Goal: Task Accomplishment & Management: Use online tool/utility

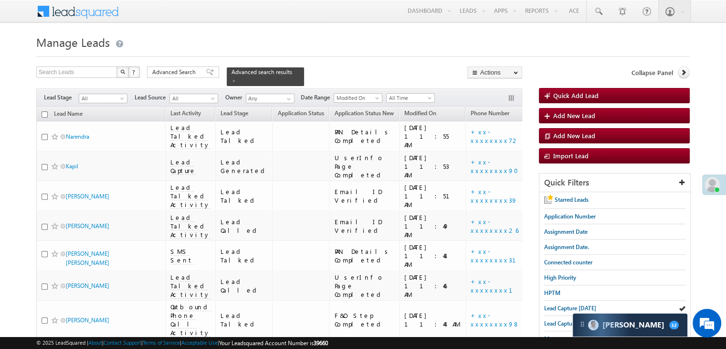
scroll to position [96, 0]
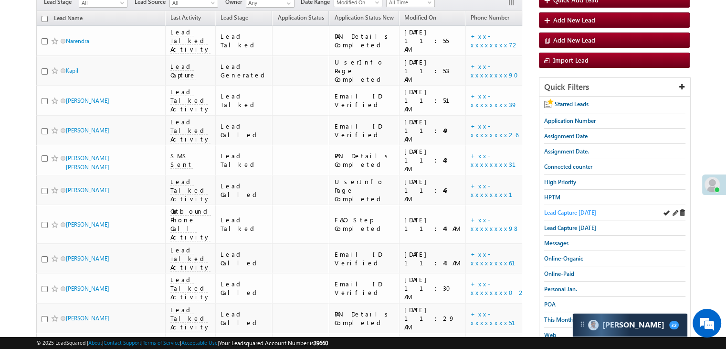
click at [565, 210] on span "Lead Capture [DATE]" at bounding box center [570, 212] width 52 height 7
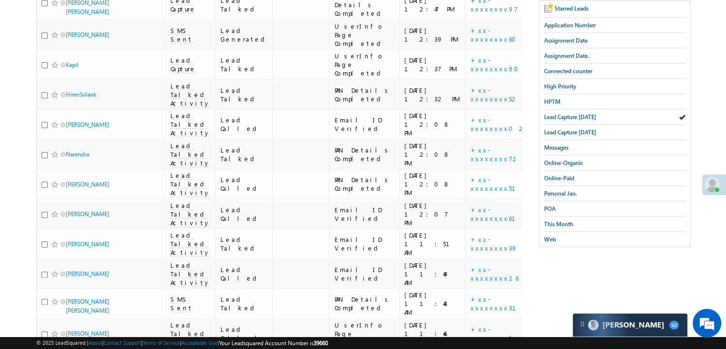
scroll to position [0, 0]
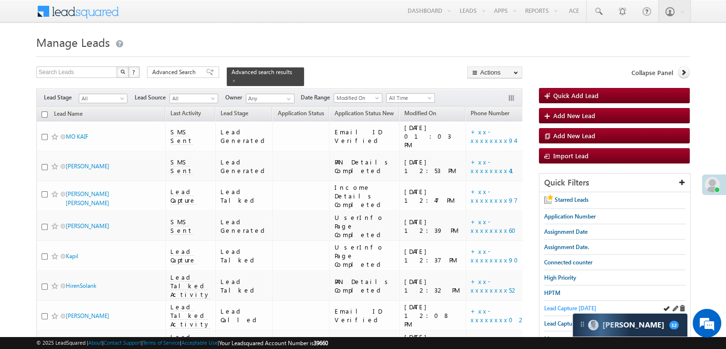
click at [574, 306] on span "Lead Capture [DATE]" at bounding box center [570, 307] width 52 height 7
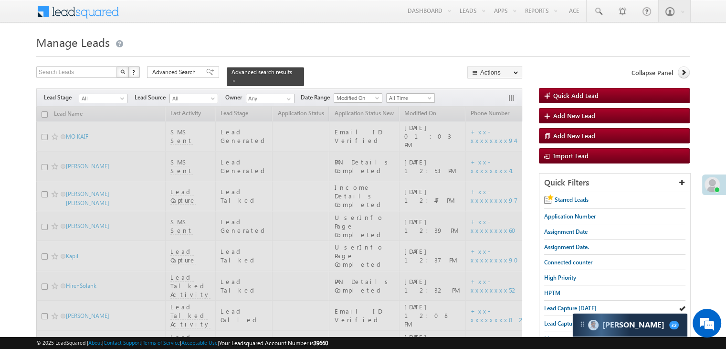
click at [574, 306] on span "Lead Capture [DATE]" at bounding box center [570, 307] width 52 height 7
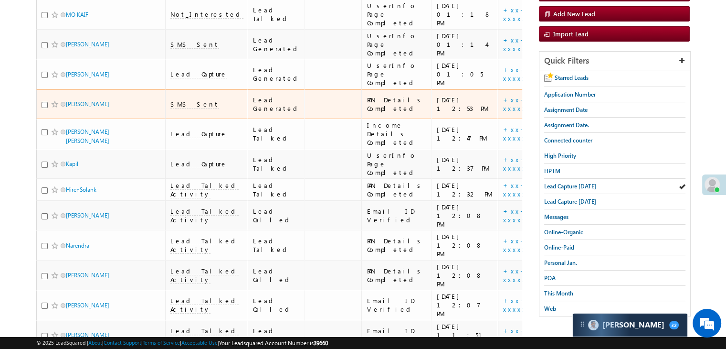
scroll to position [48, 0]
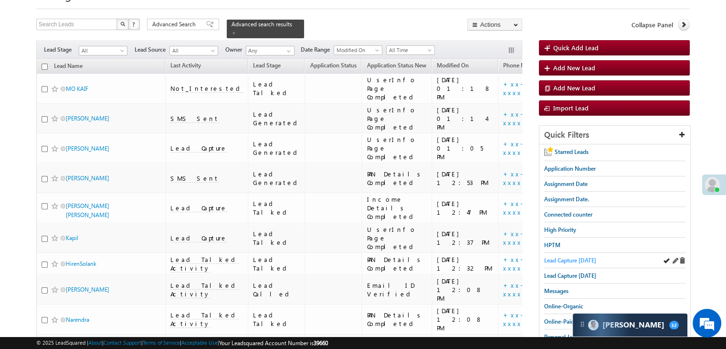
click at [566, 257] on span "Lead Capture [DATE]" at bounding box center [570, 259] width 52 height 7
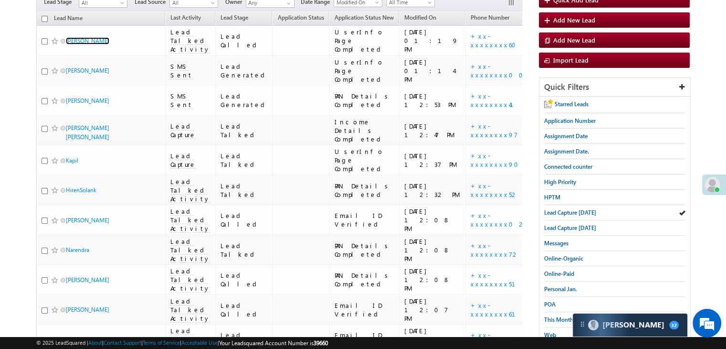
scroll to position [143, 0]
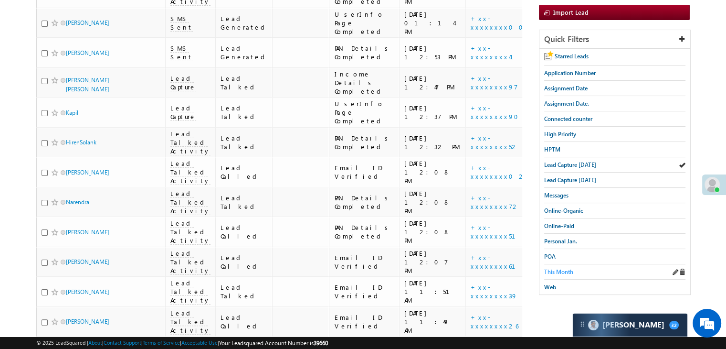
click at [548, 268] on span "This Month" at bounding box center [558, 271] width 29 height 7
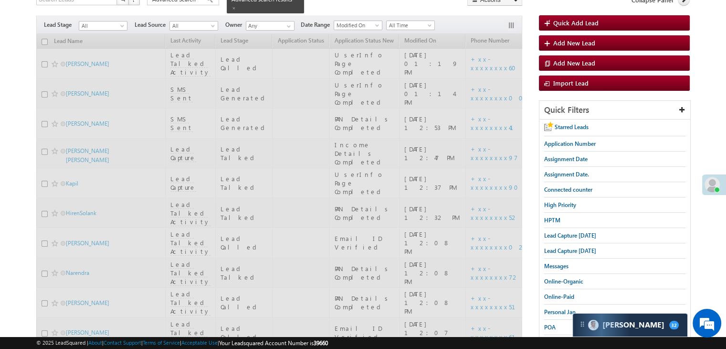
scroll to position [0, 0]
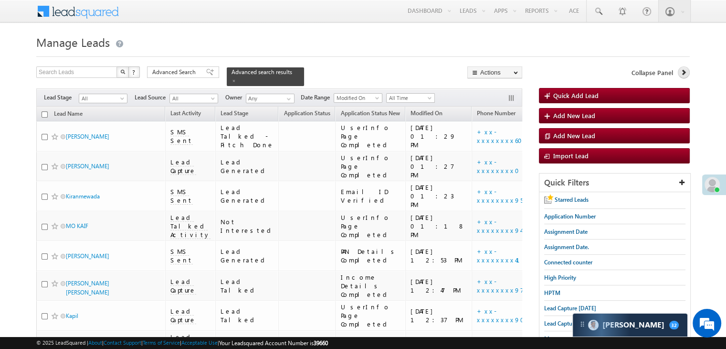
click at [684, 73] on icon at bounding box center [683, 72] width 7 height 7
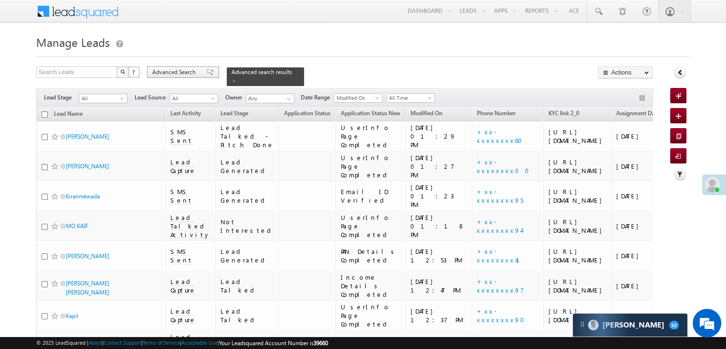
click at [187, 73] on span "Advanced Search" at bounding box center [175, 72] width 46 height 9
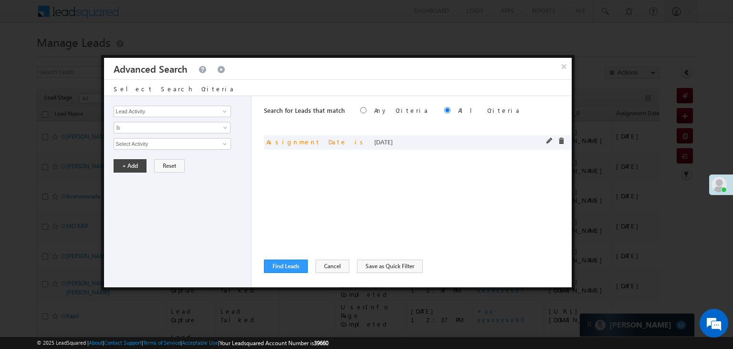
click at [552, 141] on span at bounding box center [550, 141] width 7 height 7
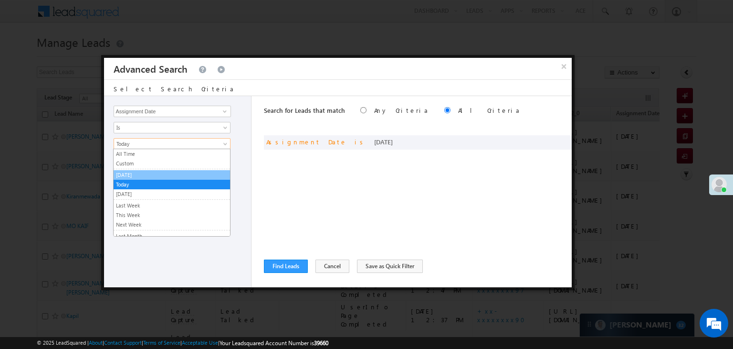
click at [196, 173] on link "[DATE]" at bounding box center [172, 174] width 117 height 9
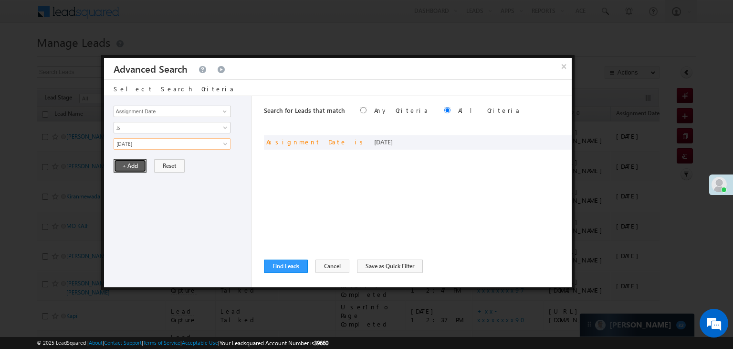
click at [134, 163] on button "+ Add" at bounding box center [130, 165] width 33 height 13
click at [284, 266] on button "Find Leads" at bounding box center [286, 265] width 44 height 13
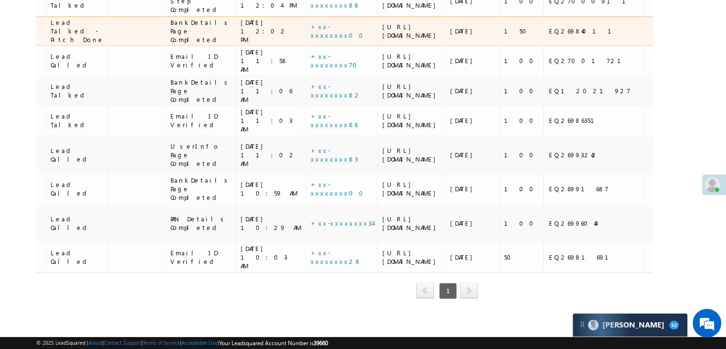
scroll to position [0, 176]
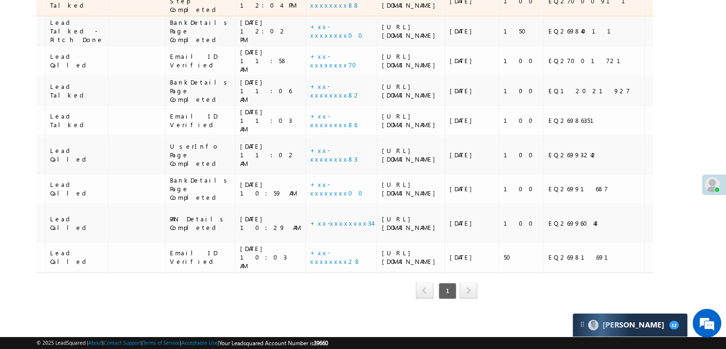
drag, startPoint x: 387, startPoint y: 197, endPoint x: 319, endPoint y: 152, distance: 82.4
click at [382, 10] on div "[URL][DOMAIN_NAME]" at bounding box center [411, 0] width 58 height 17
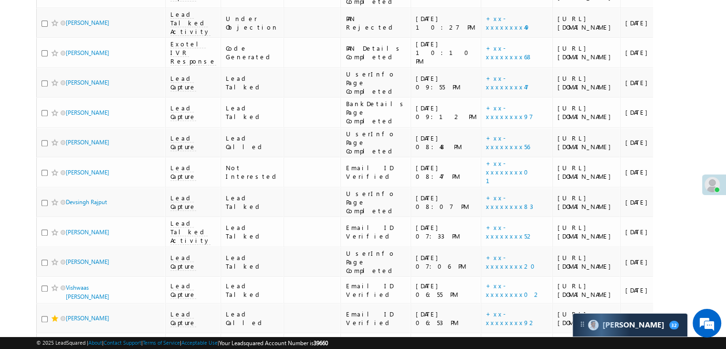
scroll to position [0, 0]
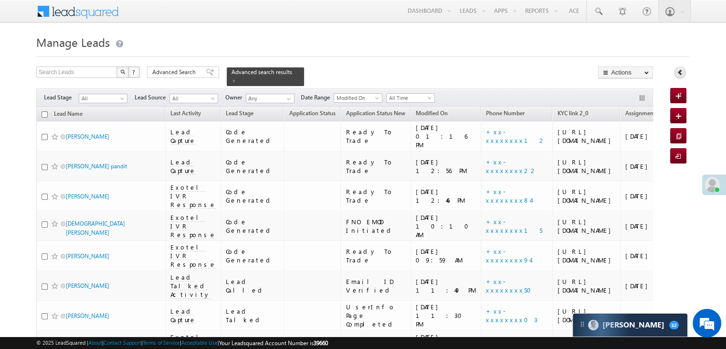
click at [682, 75] on icon at bounding box center [680, 72] width 7 height 7
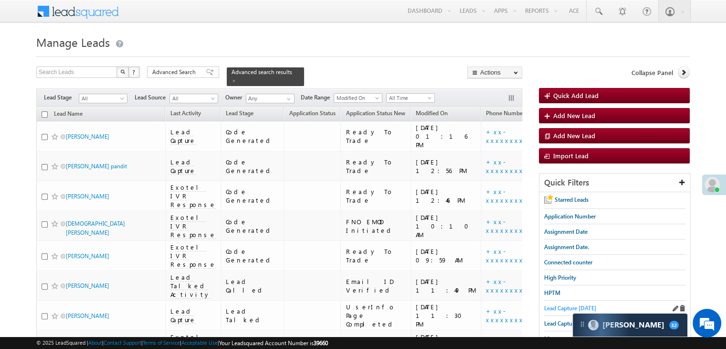
click at [558, 305] on span "Lead Capture [DATE]" at bounding box center [570, 307] width 52 height 7
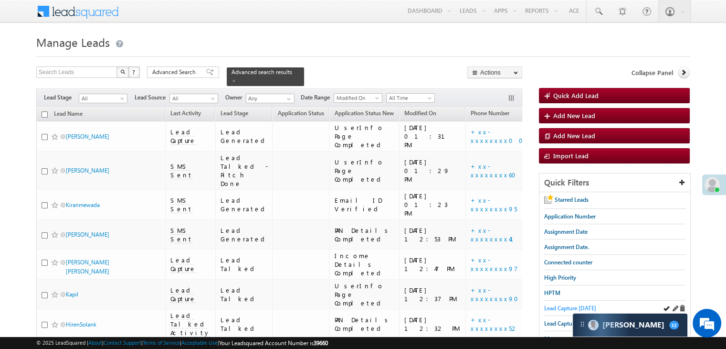
click at [560, 308] on span "Lead Capture [DATE]" at bounding box center [570, 307] width 52 height 7
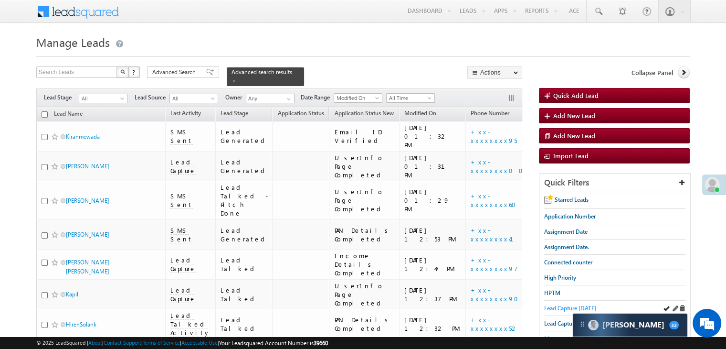
click at [559, 304] on span "Lead Capture [DATE]" at bounding box center [570, 307] width 52 height 7
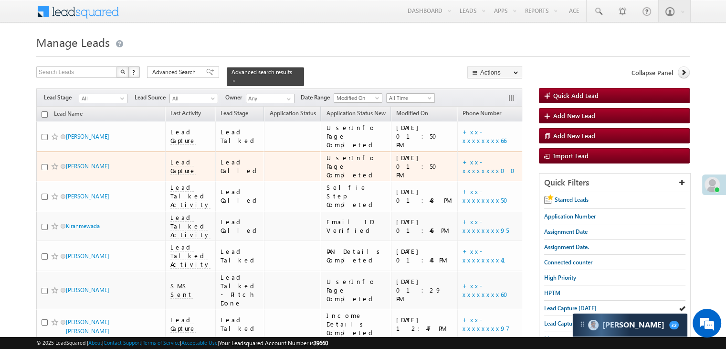
scroll to position [48, 0]
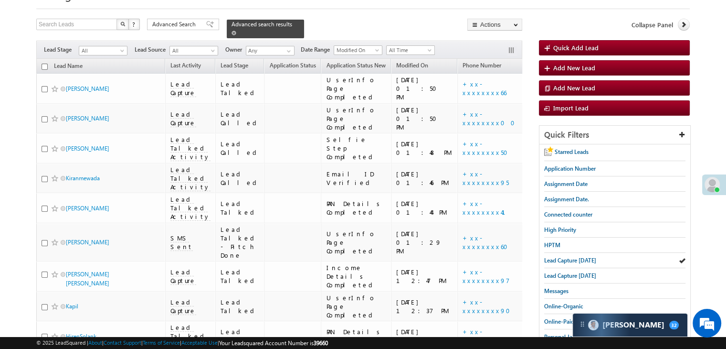
click at [236, 31] on span at bounding box center [234, 33] width 5 height 5
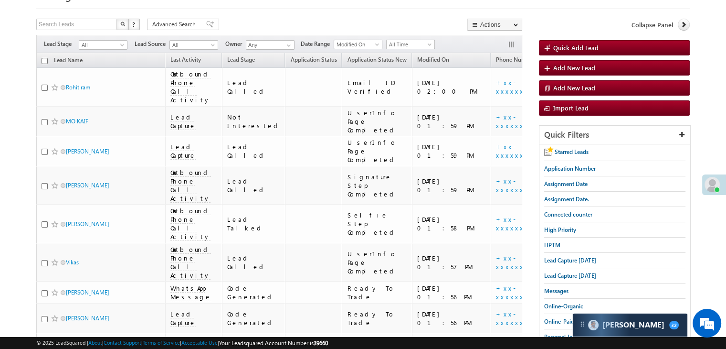
scroll to position [0, 0]
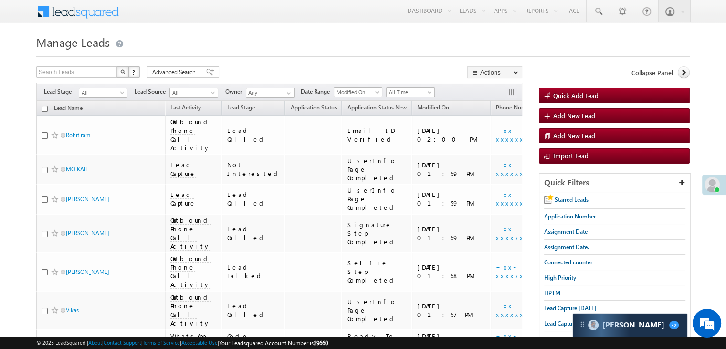
click at [551, 305] on span "Lead Capture [DATE]" at bounding box center [570, 307] width 52 height 7
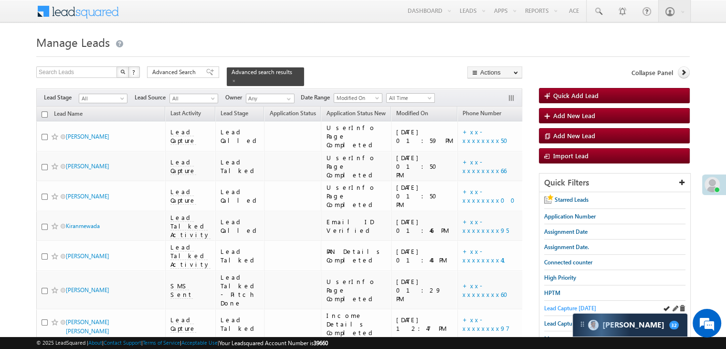
click at [575, 308] on span "Lead Capture [DATE]" at bounding box center [570, 307] width 52 height 7
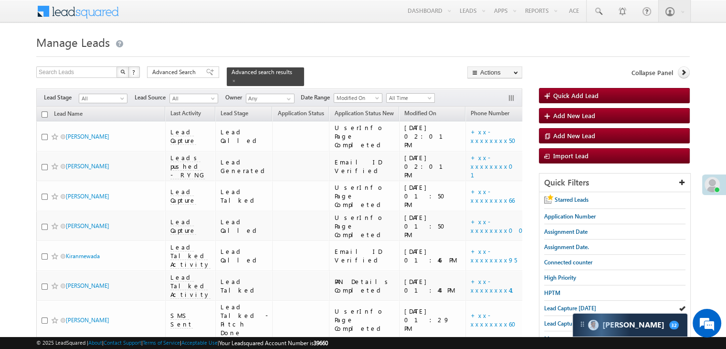
drag, startPoint x: 559, startPoint y: 306, endPoint x: 536, endPoint y: 295, distance: 25.0
click at [558, 306] on span "Lead Capture [DATE]" at bounding box center [570, 307] width 52 height 7
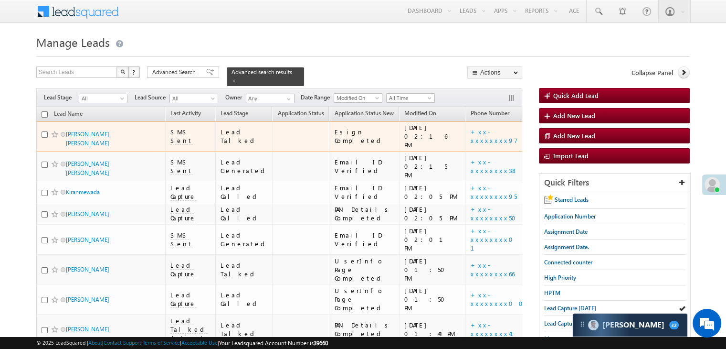
click at [55, 138] on span at bounding box center [55, 134] width 8 height 8
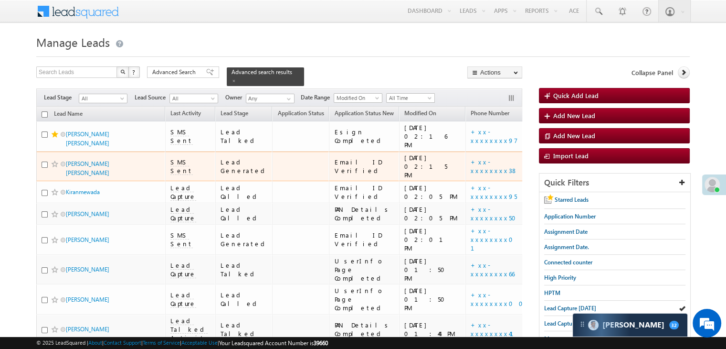
scroll to position [96, 0]
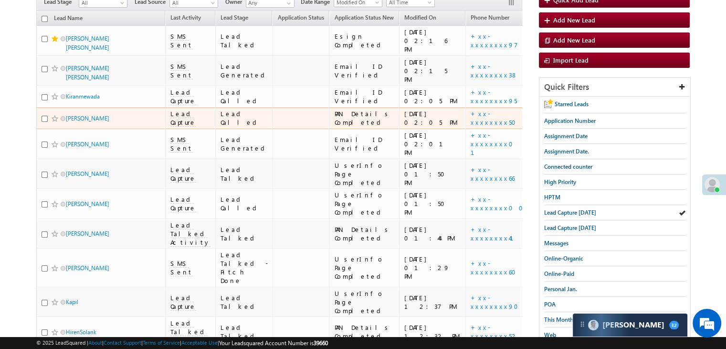
click at [54, 122] on span at bounding box center [55, 119] width 8 height 8
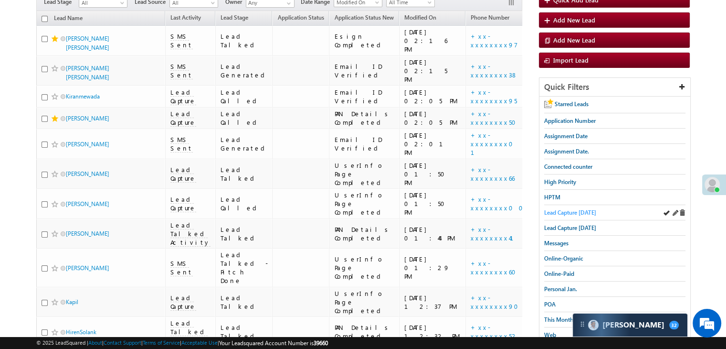
click at [573, 208] on link "Lead Capture [DATE]" at bounding box center [570, 212] width 52 height 9
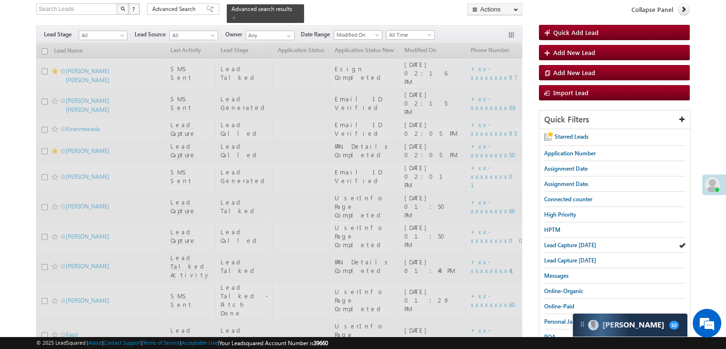
scroll to position [0, 0]
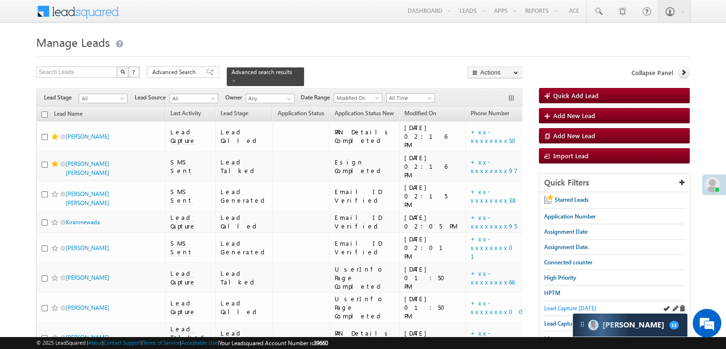
click at [559, 304] on span "Lead Capture [DATE]" at bounding box center [570, 307] width 52 height 7
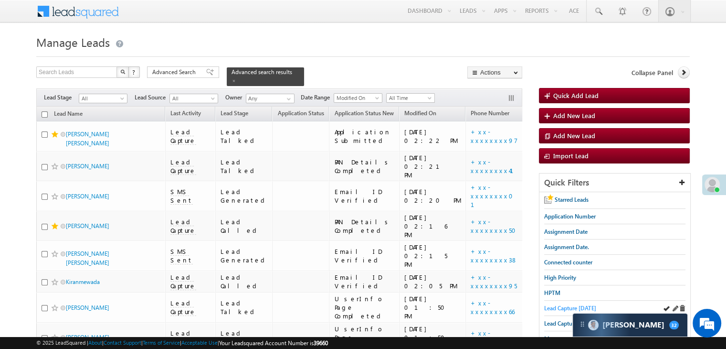
click at [556, 307] on span "Lead Capture [DATE]" at bounding box center [570, 307] width 52 height 7
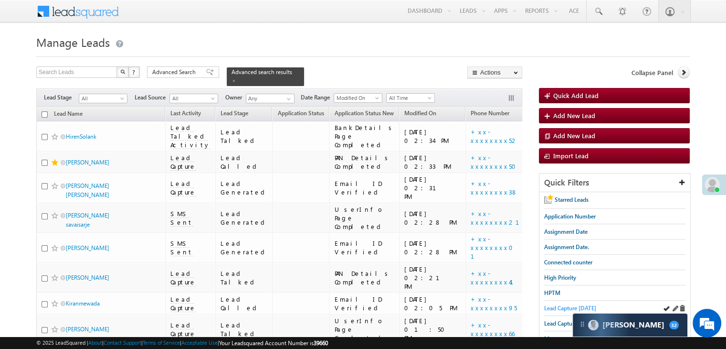
click at [563, 306] on span "Lead Capture [DATE]" at bounding box center [570, 307] width 52 height 7
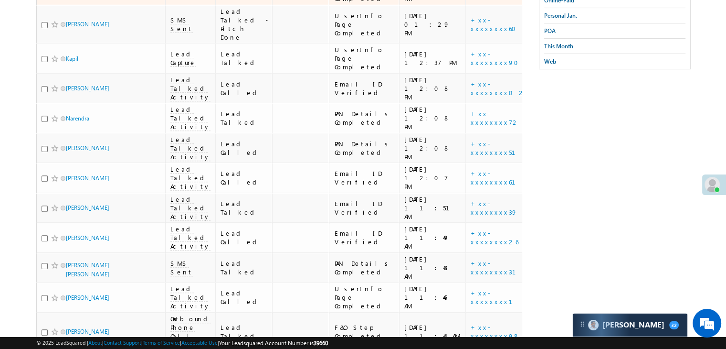
scroll to position [382, 0]
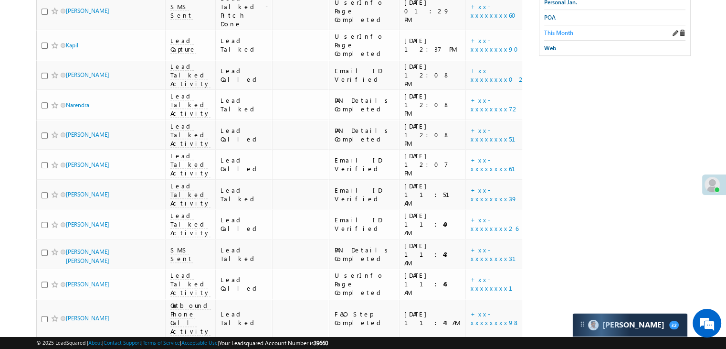
click at [562, 29] on span "This Month" at bounding box center [558, 32] width 29 height 7
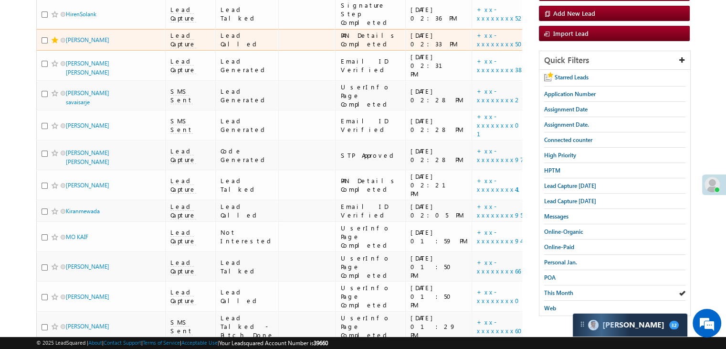
scroll to position [0, 0]
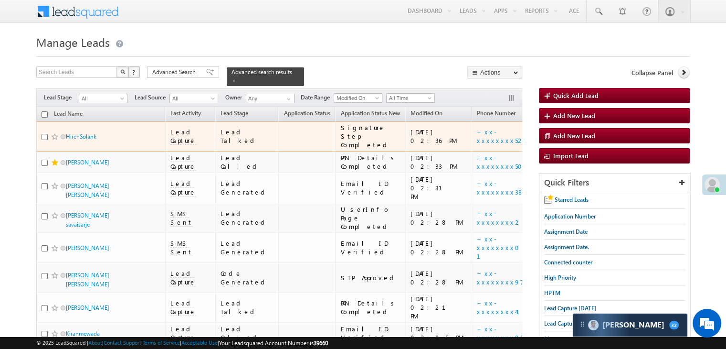
click at [52, 140] on span at bounding box center [55, 137] width 8 height 8
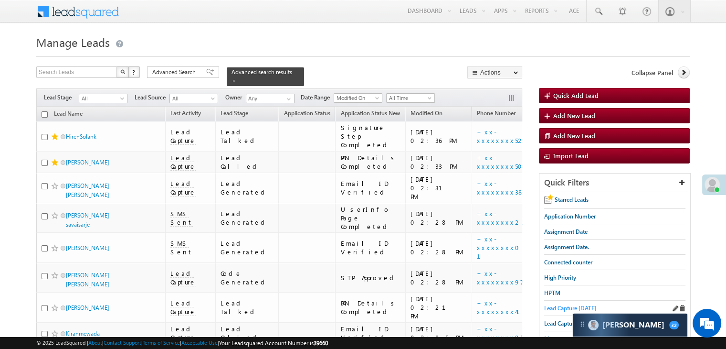
click at [550, 304] on span "Lead Capture [DATE]" at bounding box center [570, 307] width 52 height 7
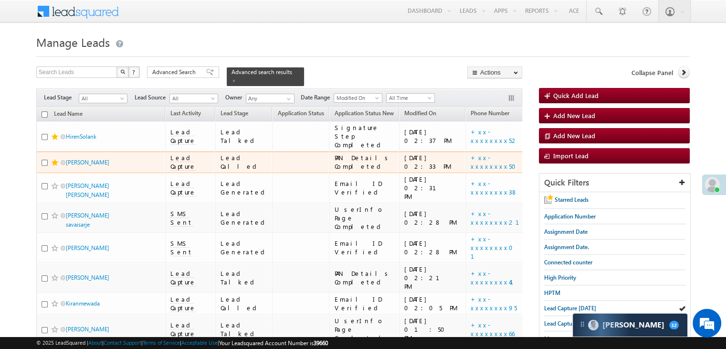
click at [542, 170] on div "[URL][DOMAIN_NAME]" at bounding box center [571, 161] width 58 height 17
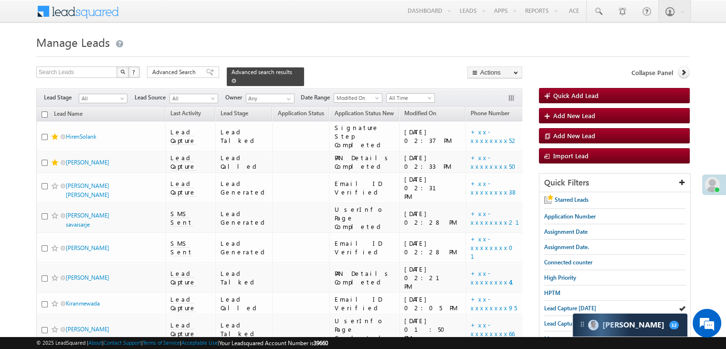
click at [236, 78] on span at bounding box center [234, 80] width 5 height 5
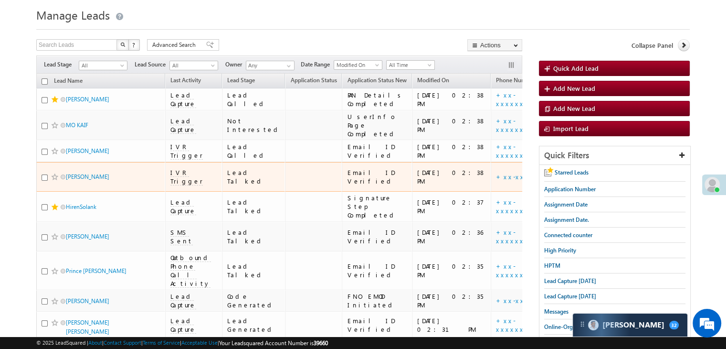
scroll to position [48, 0]
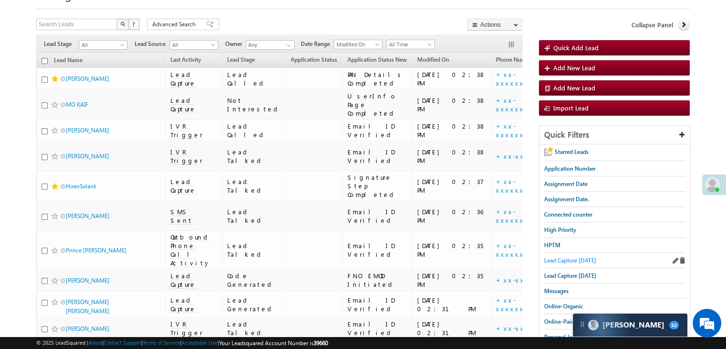
click at [579, 258] on span "Lead Capture [DATE]" at bounding box center [570, 259] width 52 height 7
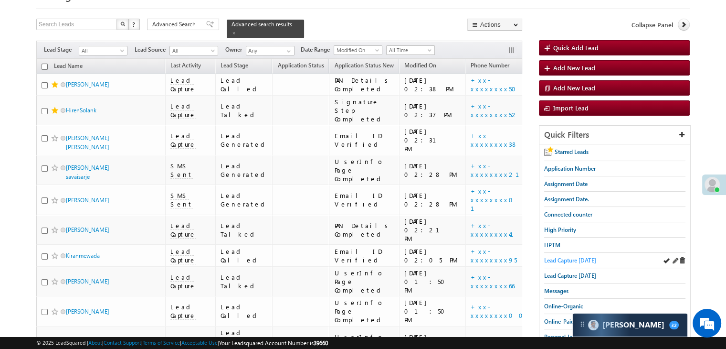
click at [556, 258] on span "Lead Capture [DATE]" at bounding box center [570, 259] width 52 height 7
click at [591, 259] on span "Lead Capture [DATE]" at bounding box center [570, 259] width 52 height 7
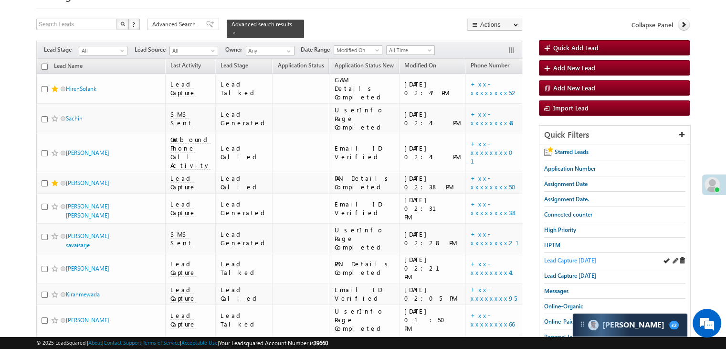
click at [561, 256] on span "Lead Capture [DATE]" at bounding box center [570, 259] width 52 height 7
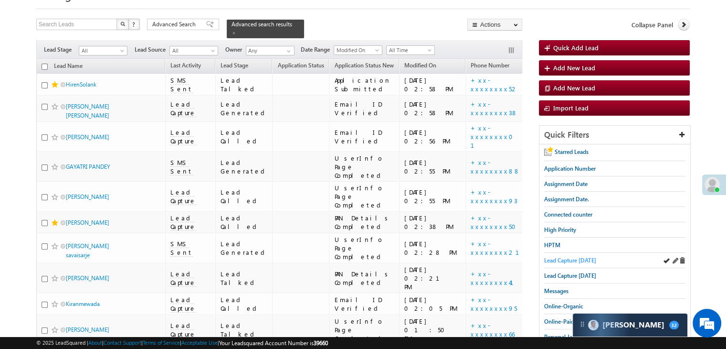
click at [564, 260] on span "Lead Capture [DATE]" at bounding box center [570, 259] width 52 height 7
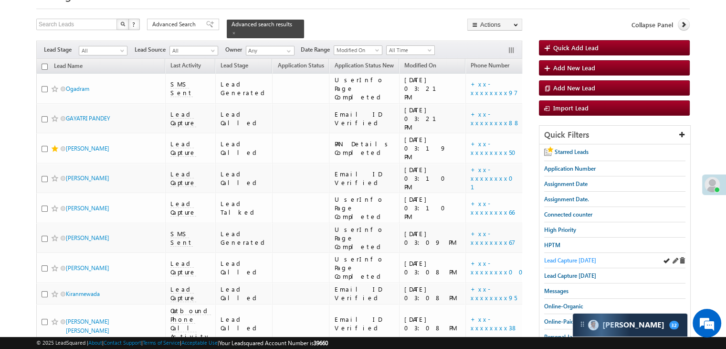
click at [585, 258] on span "Lead Capture [DATE]" at bounding box center [570, 259] width 52 height 7
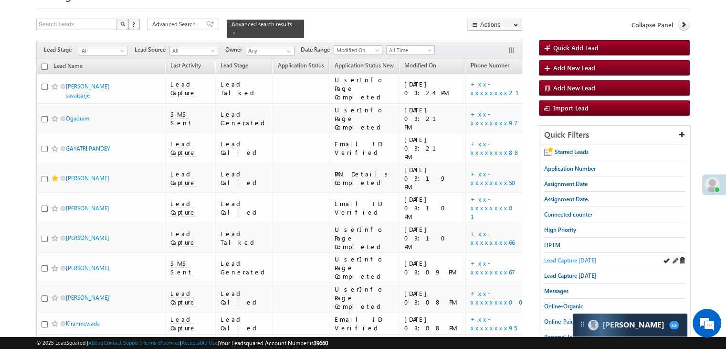
click at [584, 260] on span "Lead Capture [DATE]" at bounding box center [570, 259] width 52 height 7
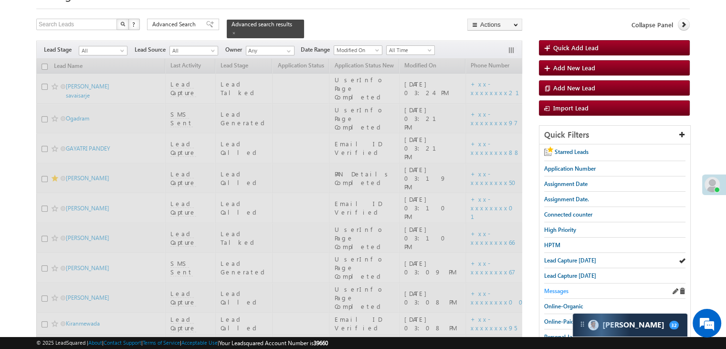
click at [552, 290] on span "Messages" at bounding box center [556, 290] width 24 height 7
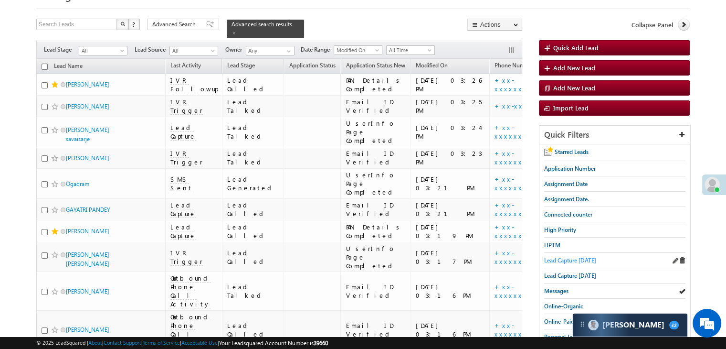
click at [571, 258] on span "Lead Capture [DATE]" at bounding box center [570, 259] width 52 height 7
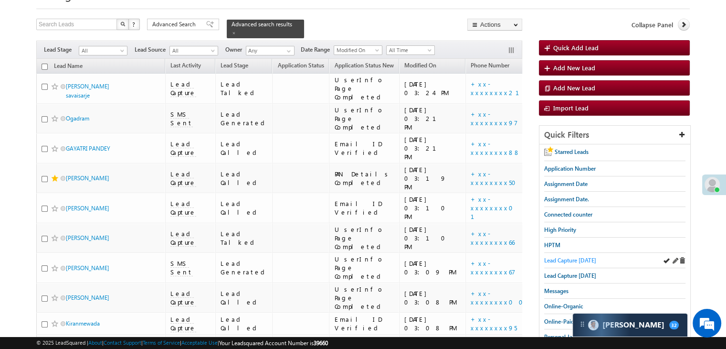
click at [589, 256] on span "Lead Capture [DATE]" at bounding box center [570, 259] width 52 height 7
click at [563, 291] on span "Messages" at bounding box center [556, 290] width 24 height 7
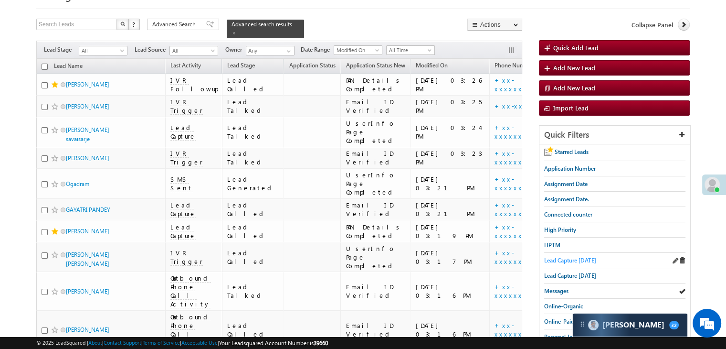
click at [581, 257] on span "Lead Capture [DATE]" at bounding box center [570, 259] width 52 height 7
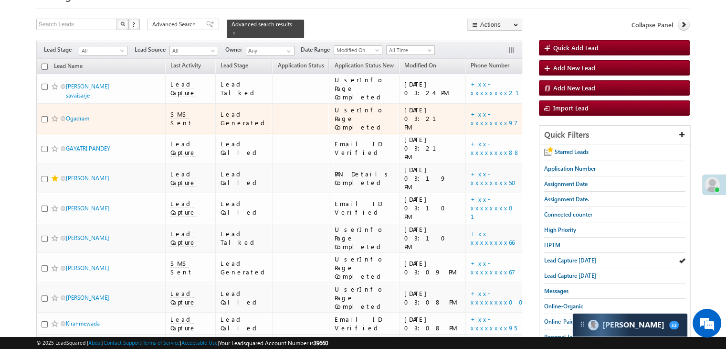
scroll to position [0, 0]
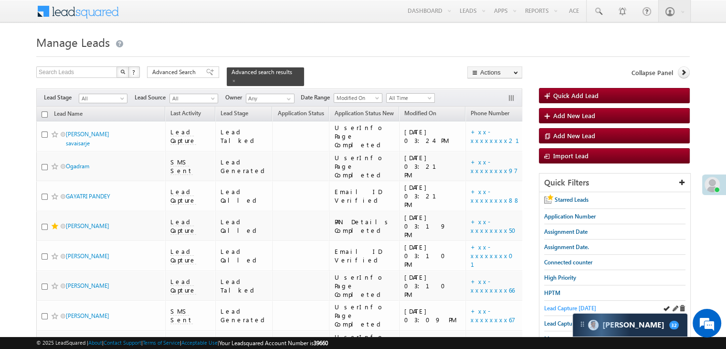
click at [553, 304] on span "Lead Capture [DATE]" at bounding box center [570, 307] width 52 height 7
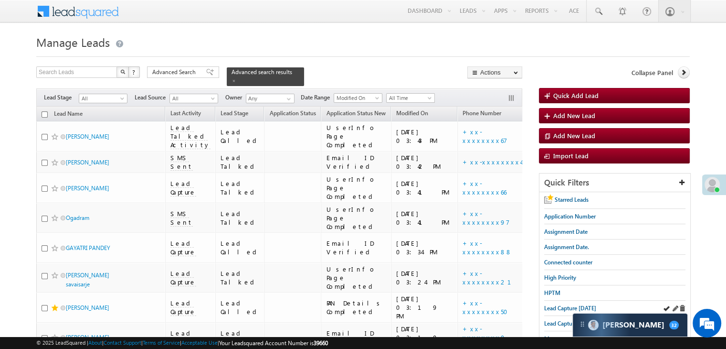
click at [561, 300] on div "Lead Capture [DATE]" at bounding box center [614, 307] width 141 height 15
click at [557, 308] on span "Lead Capture [DATE]" at bounding box center [570, 307] width 52 height 7
click at [567, 307] on span "Lead Capture [DATE]" at bounding box center [570, 307] width 52 height 7
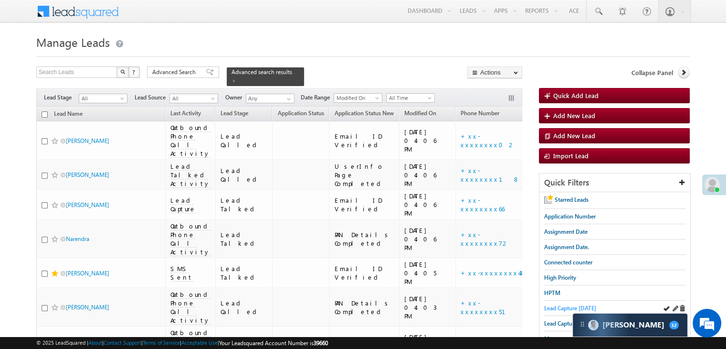
click at [564, 304] on span "Lead Capture [DATE]" at bounding box center [570, 307] width 52 height 7
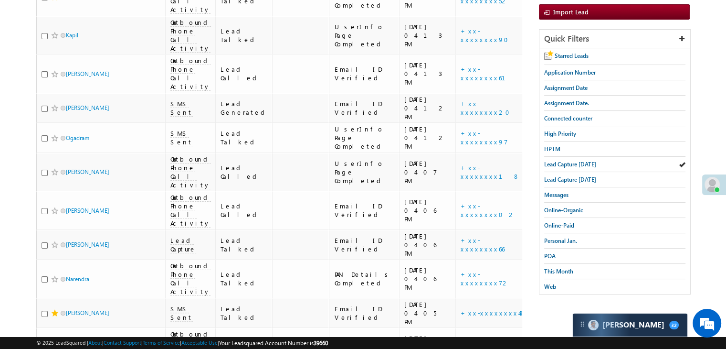
scroll to position [143, 0]
click at [564, 165] on span "Lead Capture [DATE]" at bounding box center [570, 164] width 52 height 7
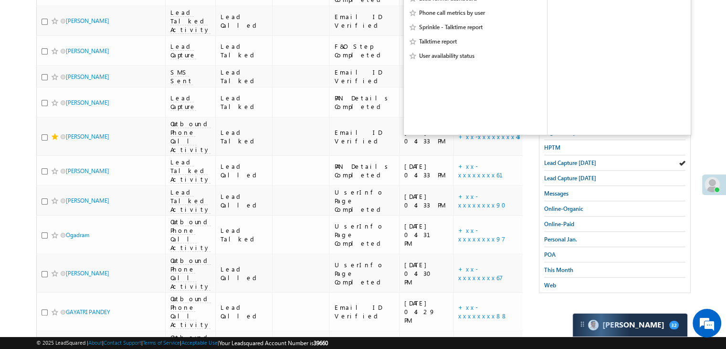
scroll to position [0, 0]
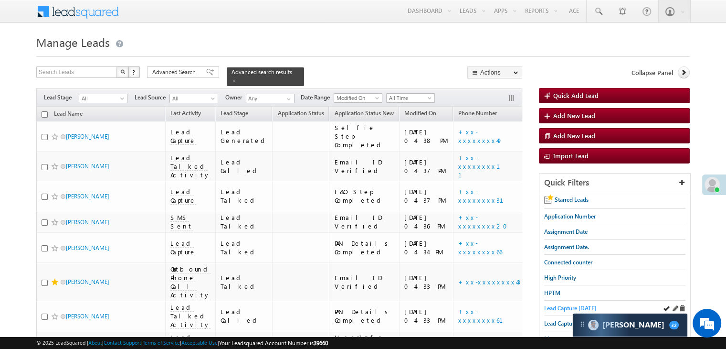
click at [561, 307] on span "Lead Capture [DATE]" at bounding box center [570, 307] width 52 height 7
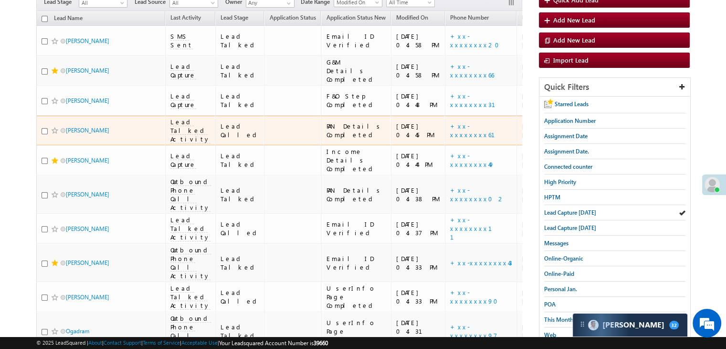
scroll to position [143, 0]
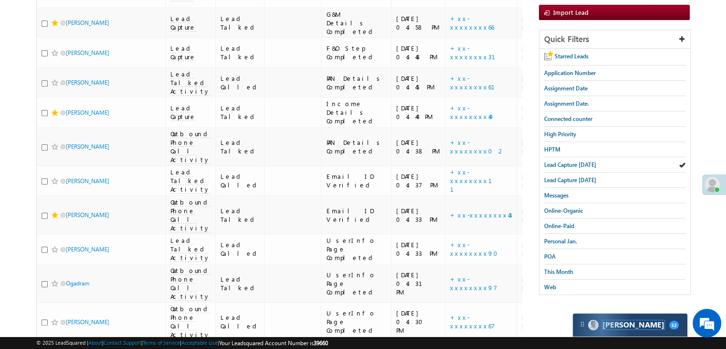
click at [616, 327] on span "[PERSON_NAME]" at bounding box center [634, 324] width 62 height 9
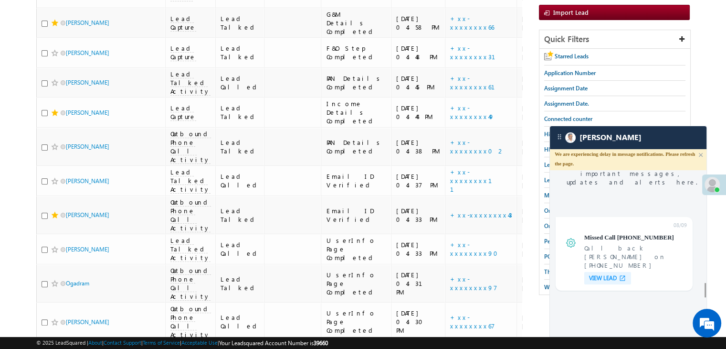
scroll to position [3661, 0]
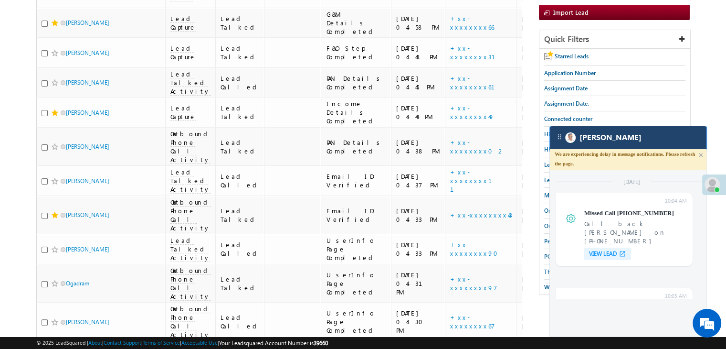
click at [589, 143] on div "[PERSON_NAME]" at bounding box center [628, 137] width 157 height 23
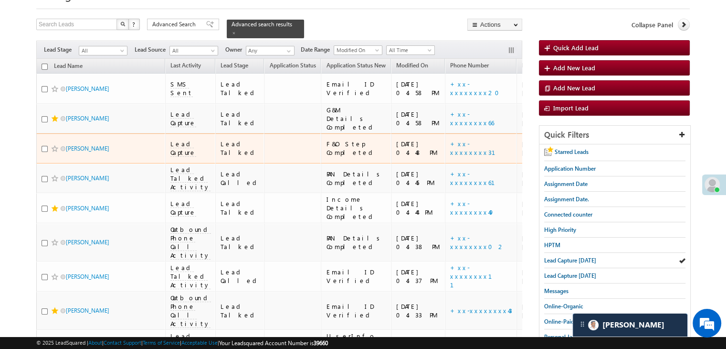
scroll to position [143, 0]
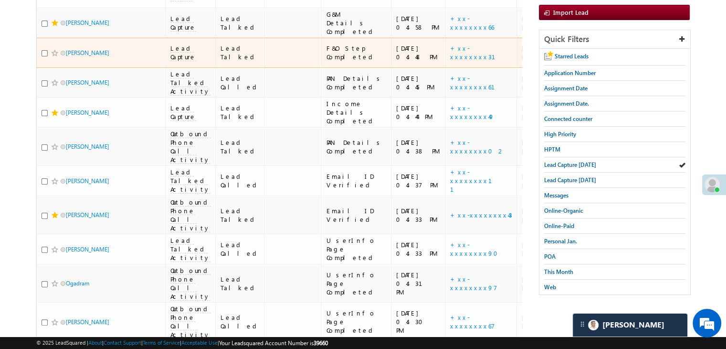
click at [522, 61] on div "[URL][DOMAIN_NAME]" at bounding box center [551, 52] width 58 height 17
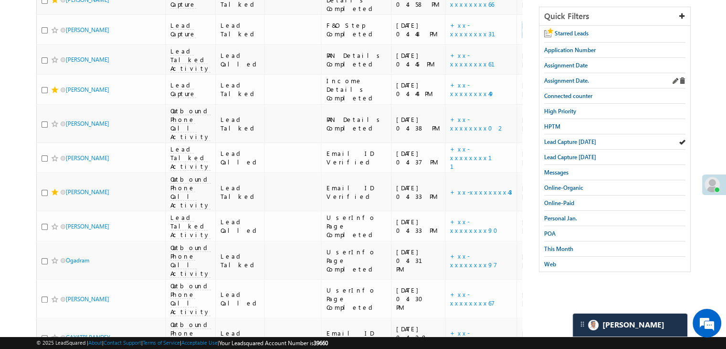
scroll to position [96, 0]
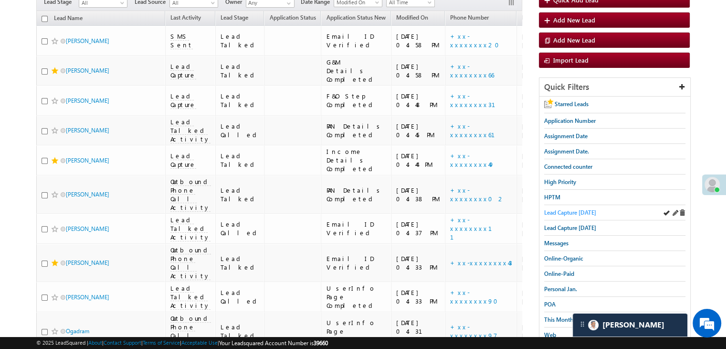
click at [581, 209] on span "Lead Capture [DATE]" at bounding box center [570, 212] width 52 height 7
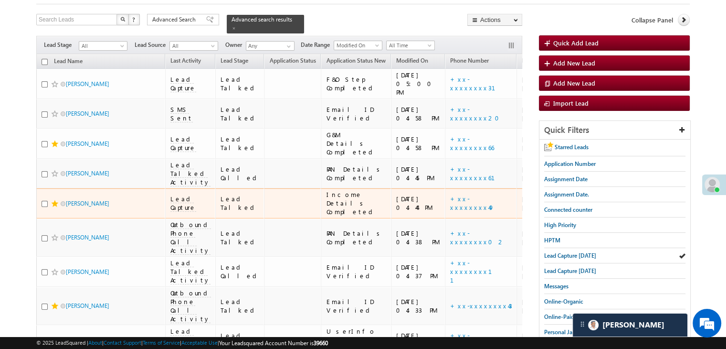
scroll to position [0, 0]
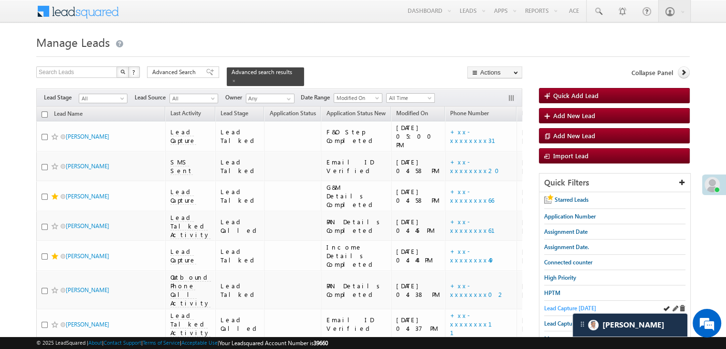
click at [572, 304] on span "Lead Capture [DATE]" at bounding box center [570, 307] width 52 height 7
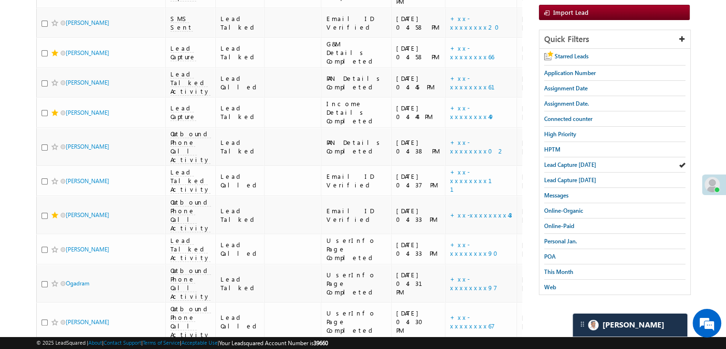
scroll to position [191, 0]
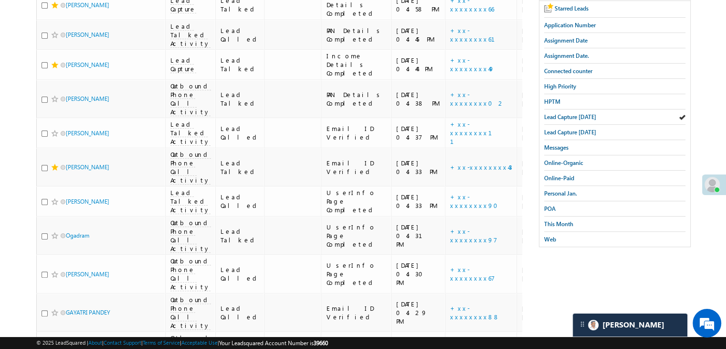
click at [562, 220] on span "This Month" at bounding box center [558, 223] width 29 height 7
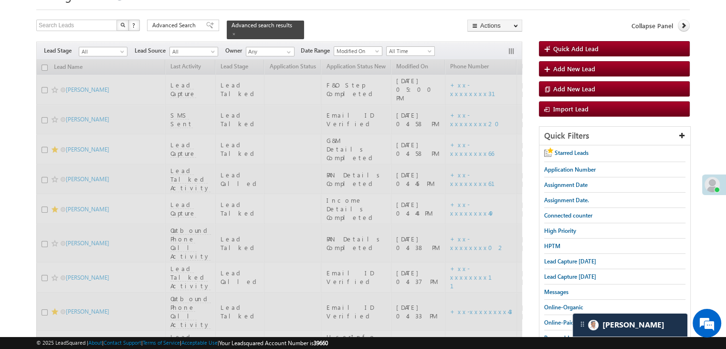
scroll to position [0, 0]
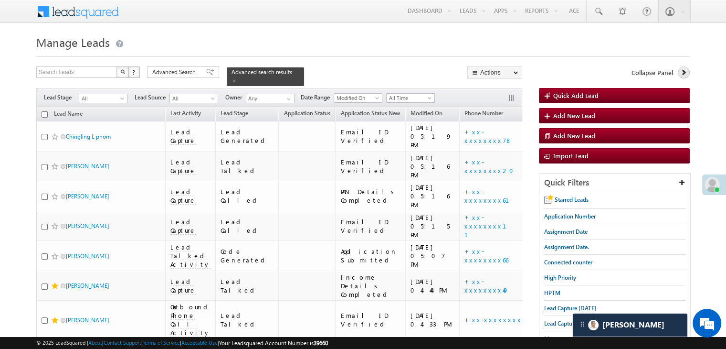
click at [683, 75] on icon at bounding box center [683, 72] width 7 height 7
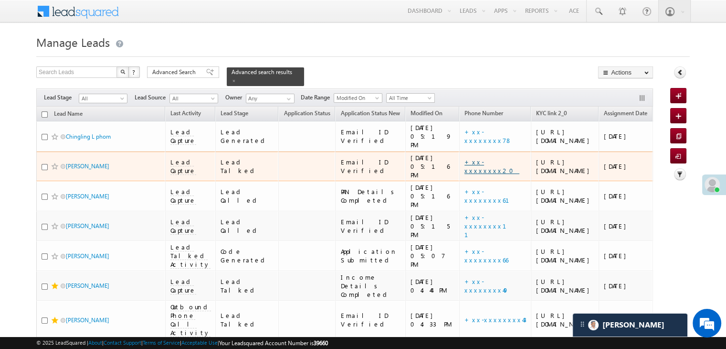
click at [465, 174] on link "+xx-xxxxxxxx20" at bounding box center [492, 166] width 55 height 17
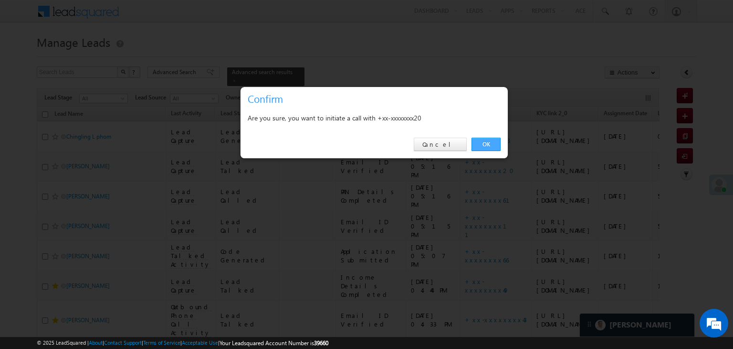
click at [493, 144] on link "OK" at bounding box center [486, 144] width 29 height 13
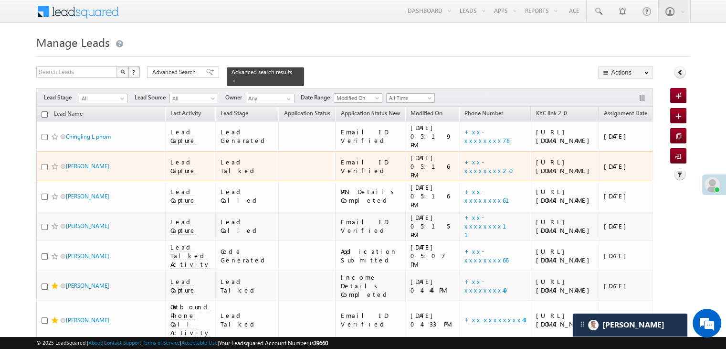
click at [459, 181] on td "+xx-xxxxxxxx20" at bounding box center [495, 166] width 72 height 30
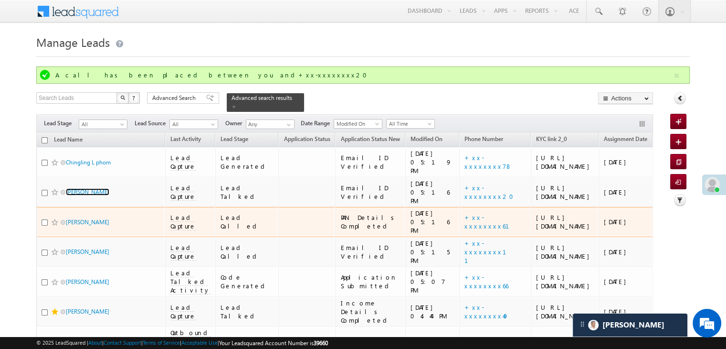
scroll to position [96, 0]
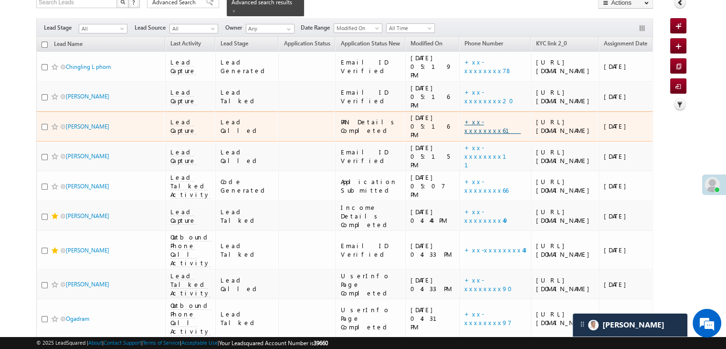
click at [465, 134] on link "+xx-xxxxxxxx61" at bounding box center [493, 125] width 56 height 17
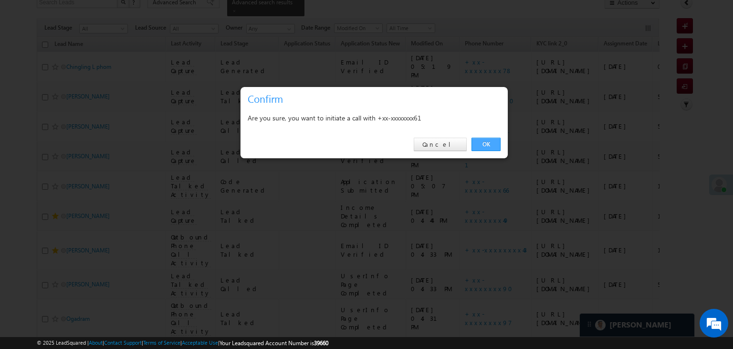
click at [488, 143] on link "OK" at bounding box center [486, 144] width 29 height 13
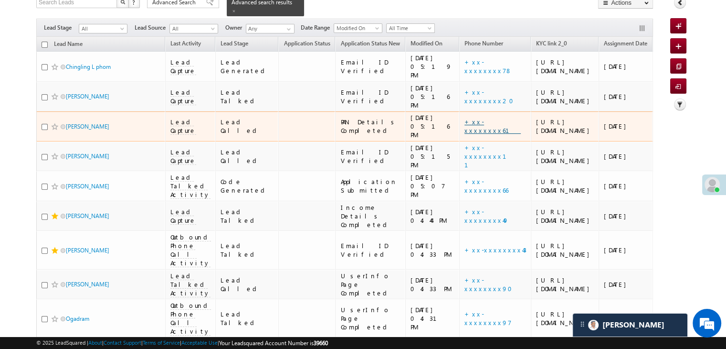
click at [465, 134] on link "+xx-xxxxxxxx61" at bounding box center [493, 125] width 56 height 17
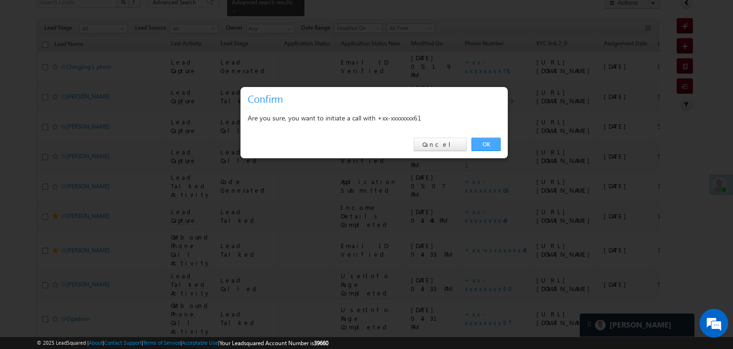
click at [489, 140] on link "OK" at bounding box center [486, 144] width 29 height 13
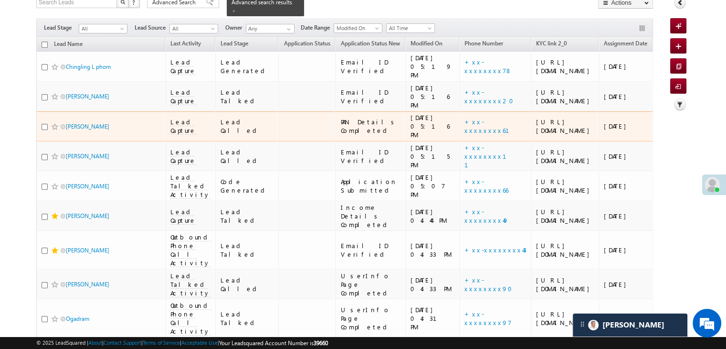
click at [536, 135] on div "[URL][DOMAIN_NAME]" at bounding box center [565, 125] width 58 height 17
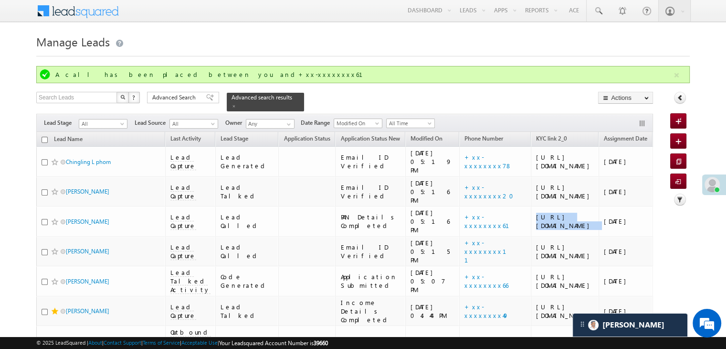
scroll to position [0, 0]
click at [680, 99] on icon at bounding box center [680, 98] width 7 height 7
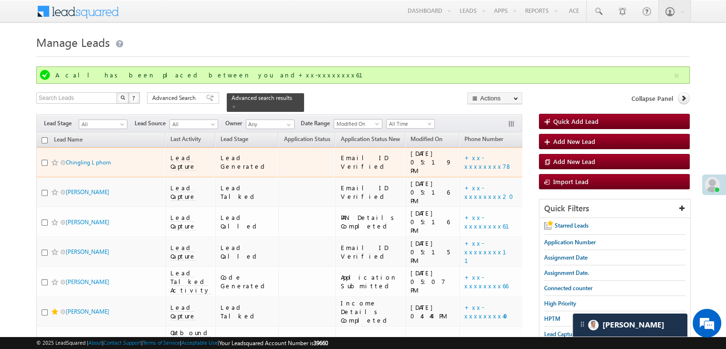
scroll to position [96, 0]
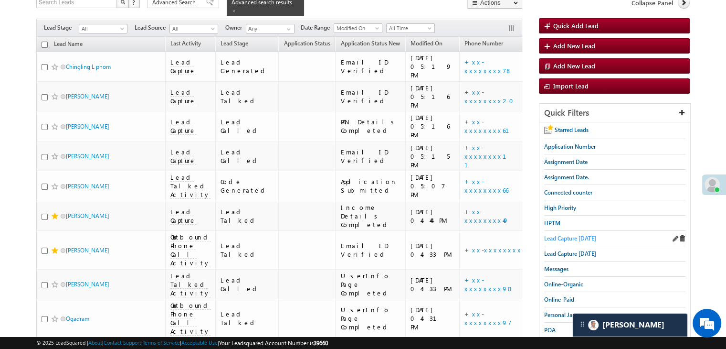
click at [580, 237] on span "Lead Capture [DATE]" at bounding box center [570, 237] width 52 height 7
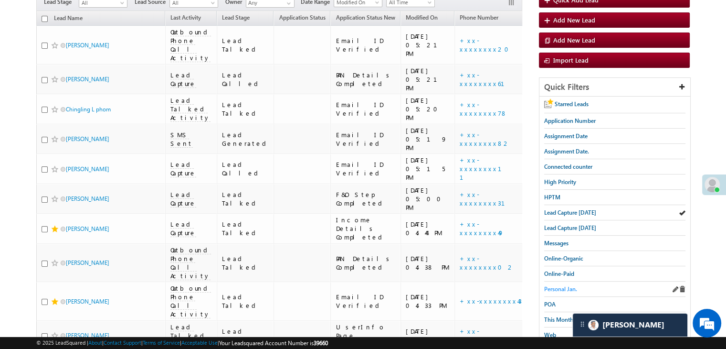
scroll to position [70, 0]
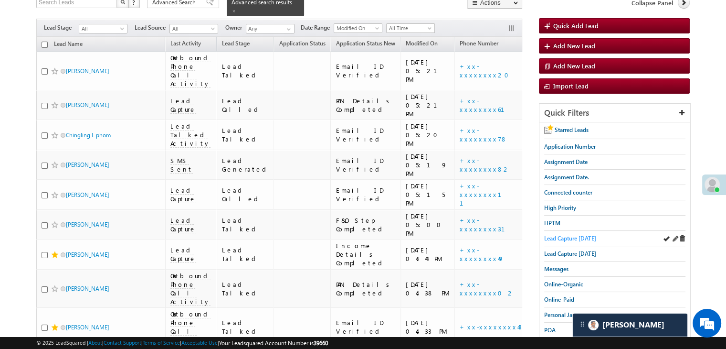
click at [564, 235] on span "Lead Capture [DATE]" at bounding box center [570, 237] width 52 height 7
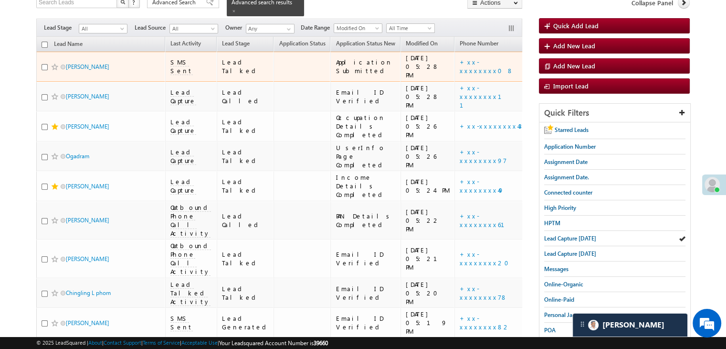
click at [53, 72] on div at bounding box center [56, 67] width 29 height 10
click at [54, 71] on span at bounding box center [55, 67] width 8 height 8
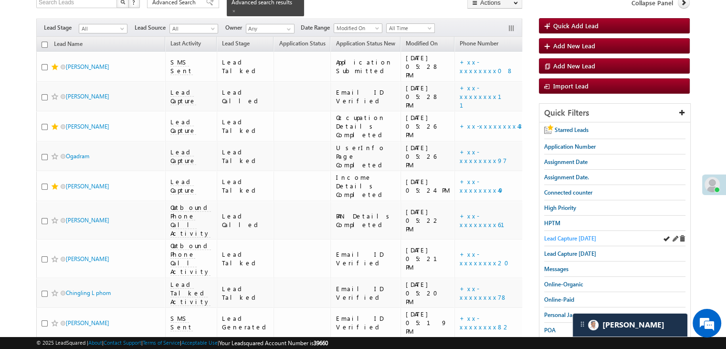
click at [557, 236] on span "Lead Capture [DATE]" at bounding box center [570, 237] width 52 height 7
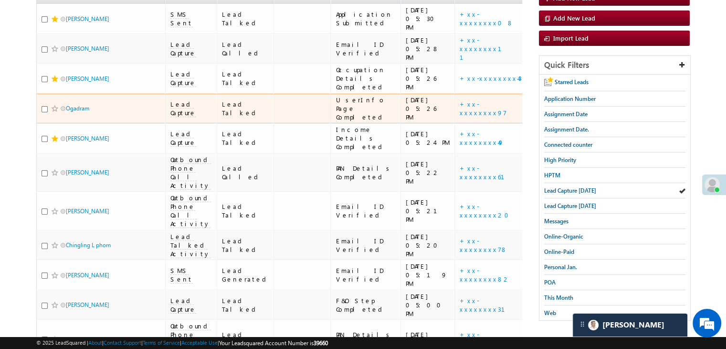
scroll to position [22, 0]
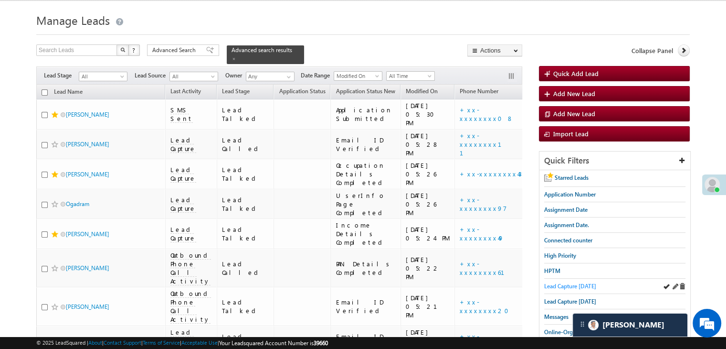
click at [559, 284] on span "Lead Capture [DATE]" at bounding box center [570, 285] width 52 height 7
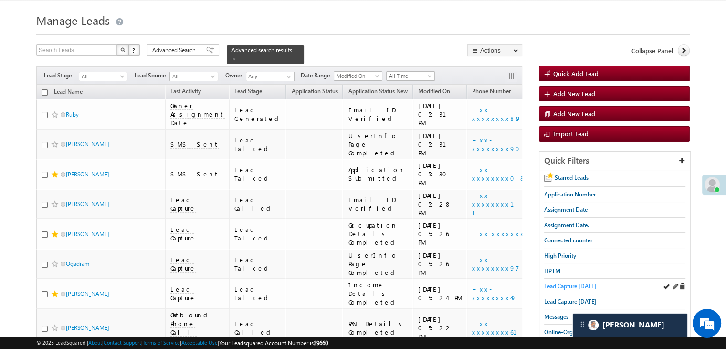
click at [555, 282] on span "Lead Capture [DATE]" at bounding box center [570, 285] width 52 height 7
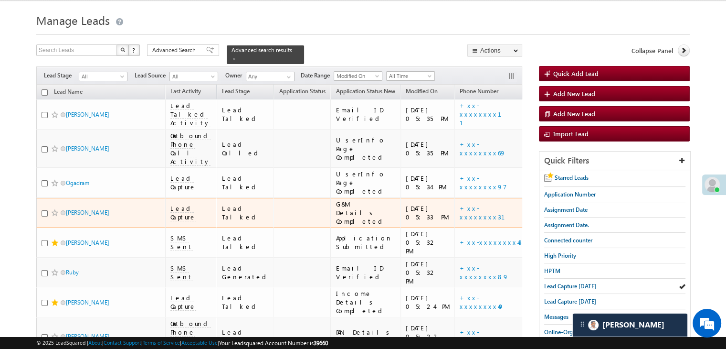
scroll to position [70, 0]
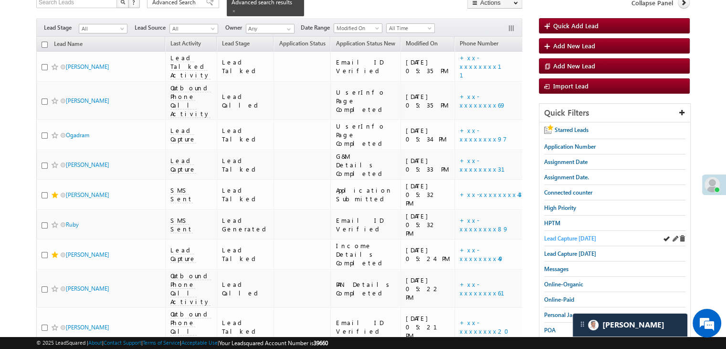
click at [553, 236] on span "Lead Capture [DATE]" at bounding box center [570, 237] width 52 height 7
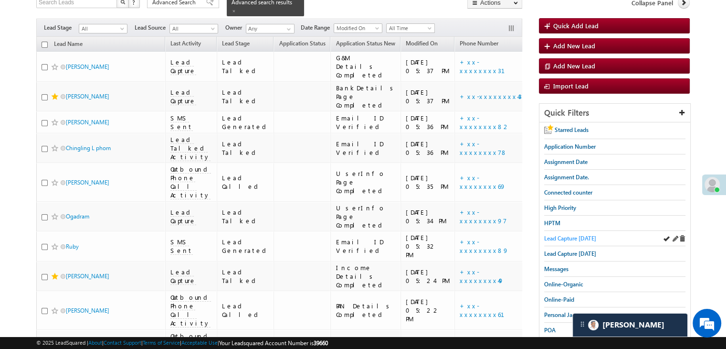
click at [561, 235] on span "Lead Capture [DATE]" at bounding box center [570, 237] width 52 height 7
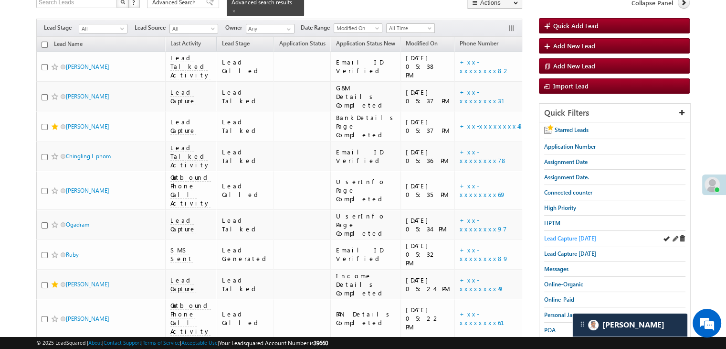
click at [576, 234] on span "Lead Capture [DATE]" at bounding box center [570, 237] width 52 height 7
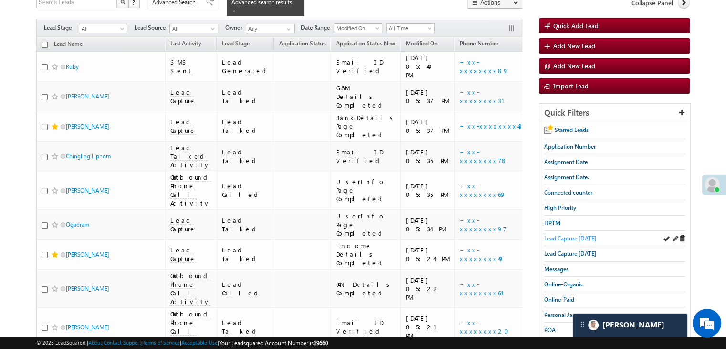
click at [582, 234] on span "Lead Capture [DATE]" at bounding box center [570, 237] width 52 height 7
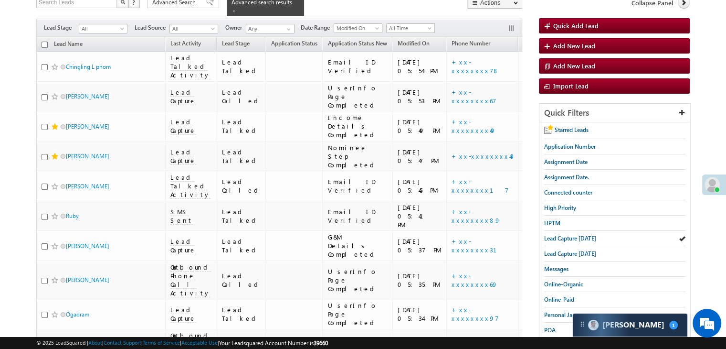
scroll to position [4602, 0]
click at [577, 234] on span "Lead Capture [DATE]" at bounding box center [570, 237] width 52 height 7
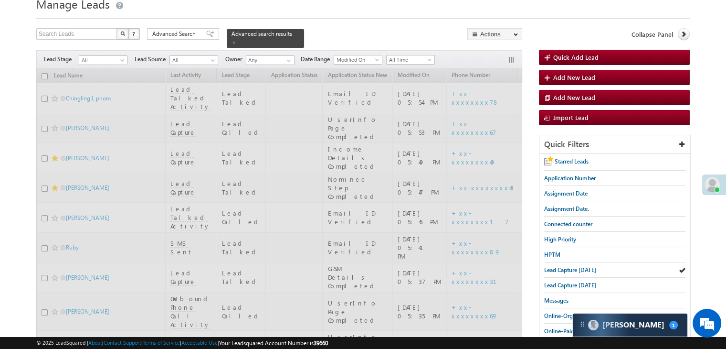
scroll to position [22, 0]
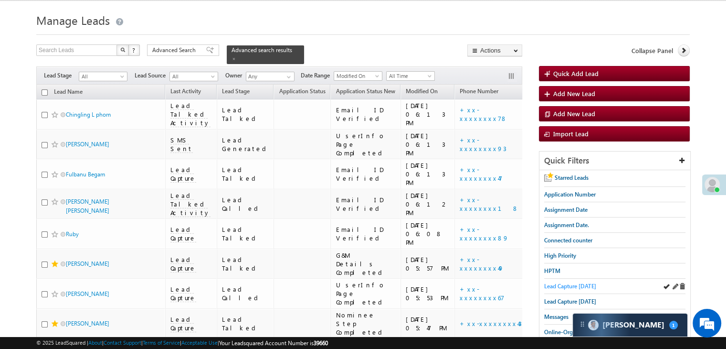
click at [591, 283] on span "Lead Capture [DATE]" at bounding box center [570, 285] width 52 height 7
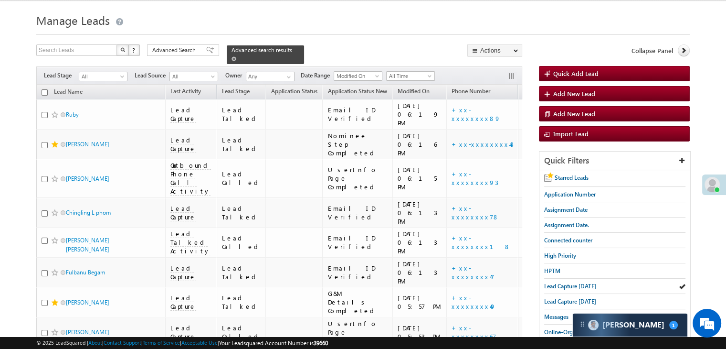
click at [236, 56] on span at bounding box center [234, 58] width 5 height 5
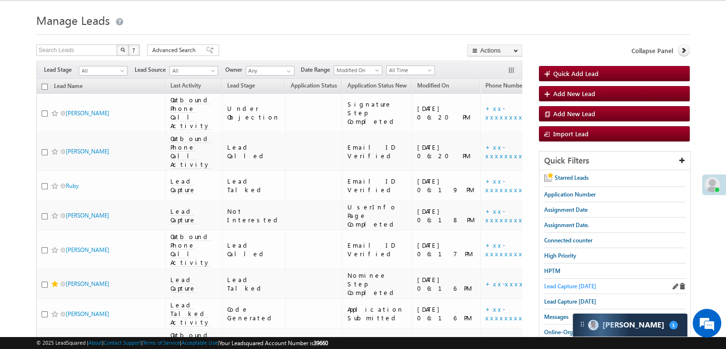
click at [553, 282] on span "Lead Capture [DATE]" at bounding box center [570, 285] width 52 height 7
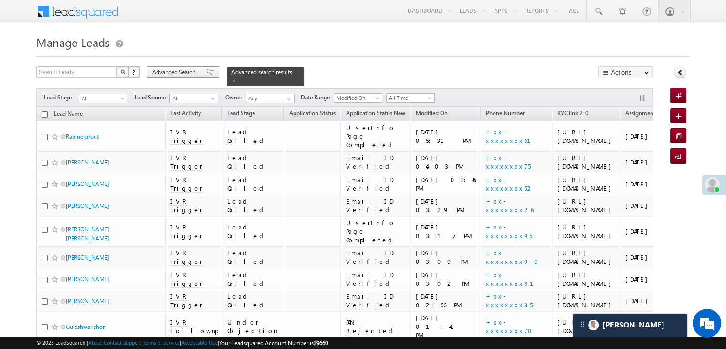
click at [191, 71] on span "Advanced Search" at bounding box center [175, 72] width 46 height 9
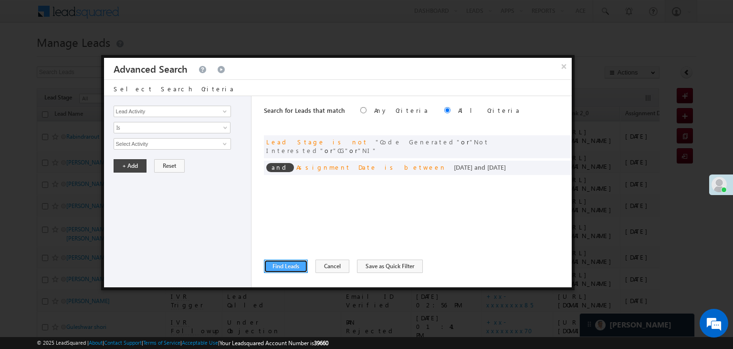
click at [299, 264] on button "Find Leads" at bounding box center [286, 265] width 44 height 13
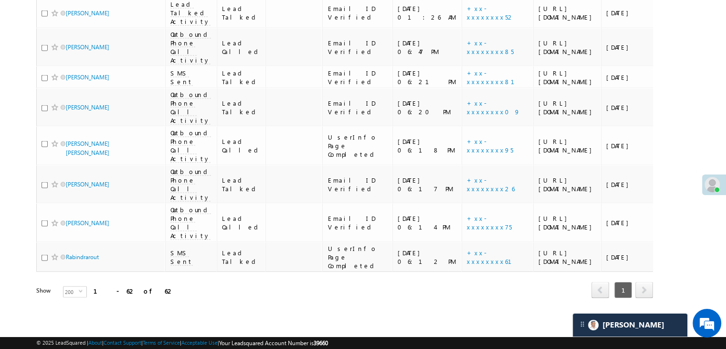
scroll to position [1910, 0]
